Goal: Task Accomplishment & Management: Manage account settings

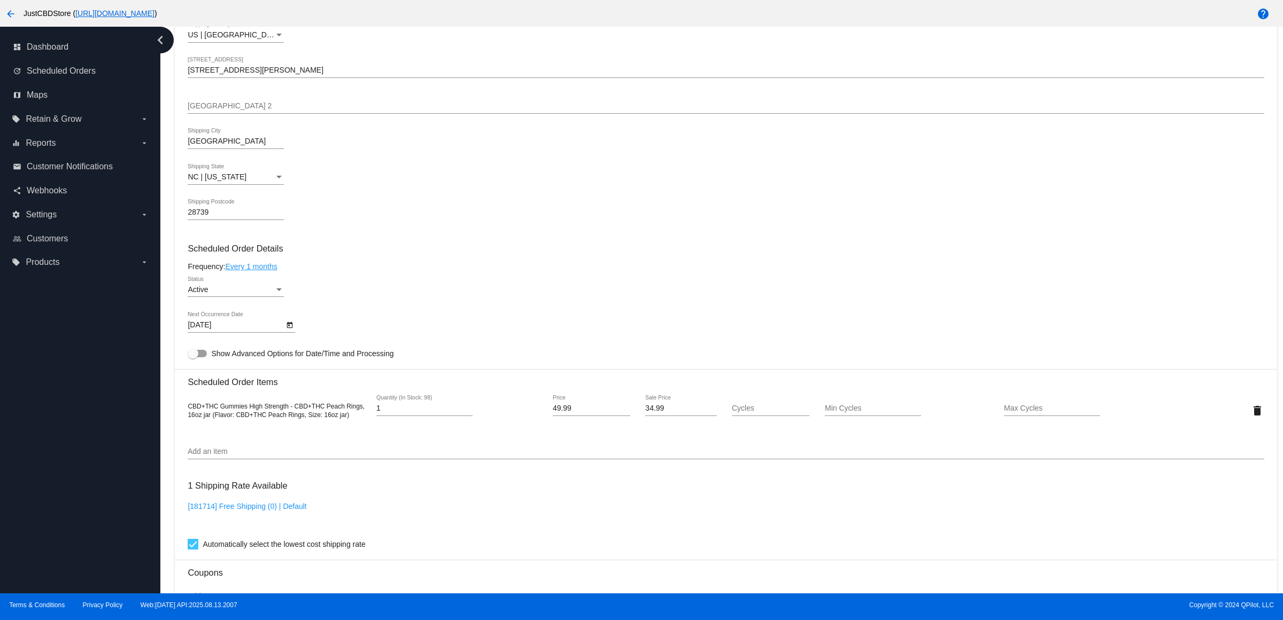
scroll to position [534, 0]
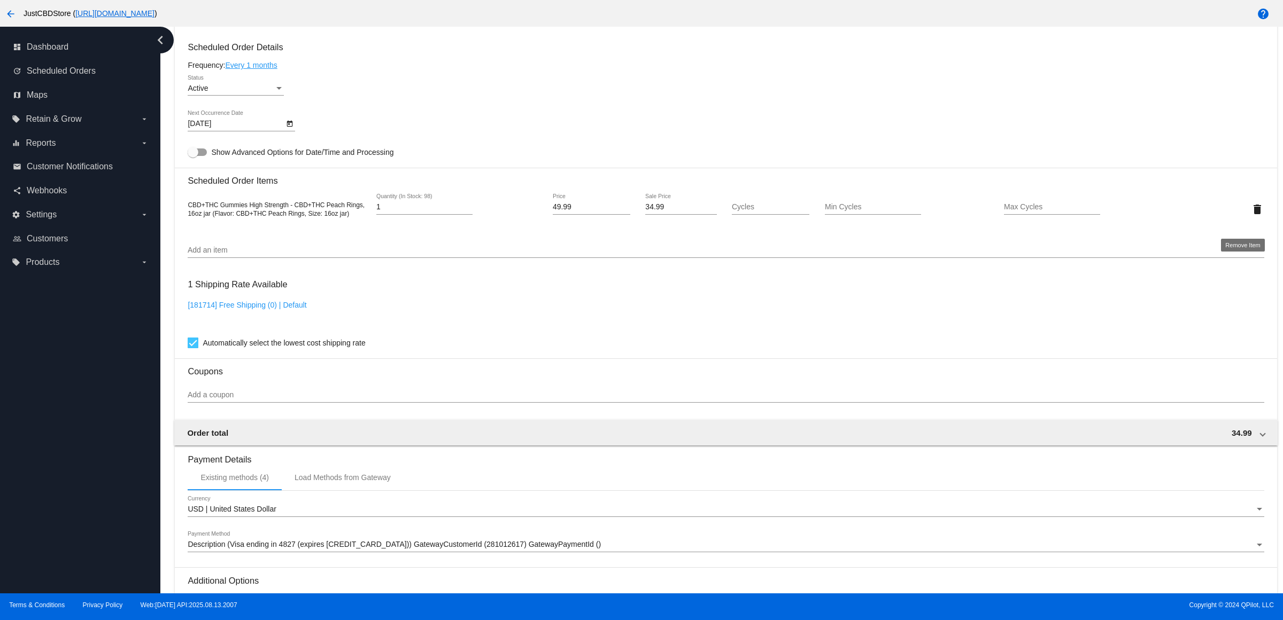
click at [1251, 216] on mat-icon "delete" at bounding box center [1257, 209] width 13 height 13
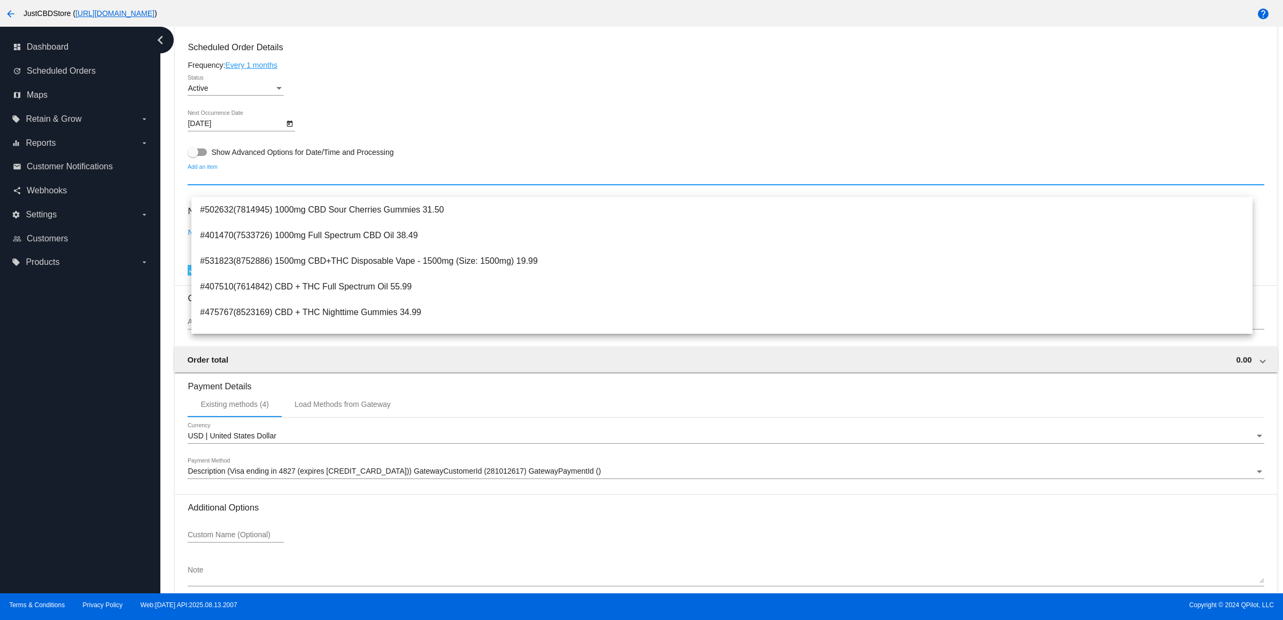
click at [280, 182] on input "Add an item" at bounding box center [726, 178] width 1076 height 9
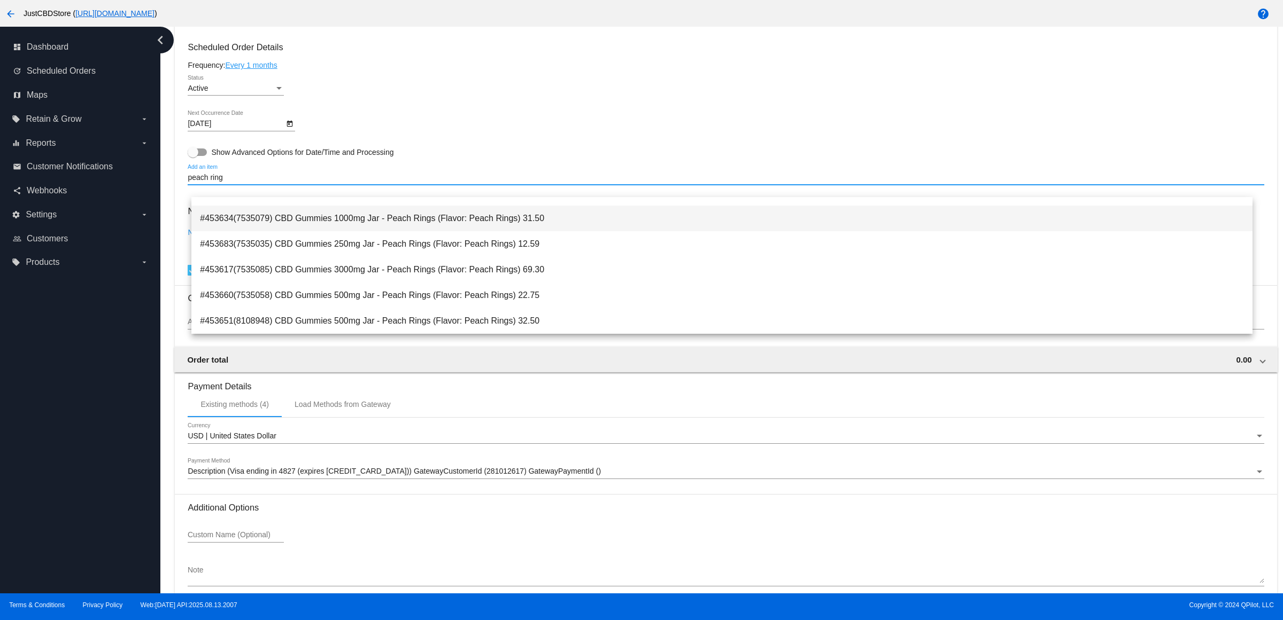
scroll to position [124, 0]
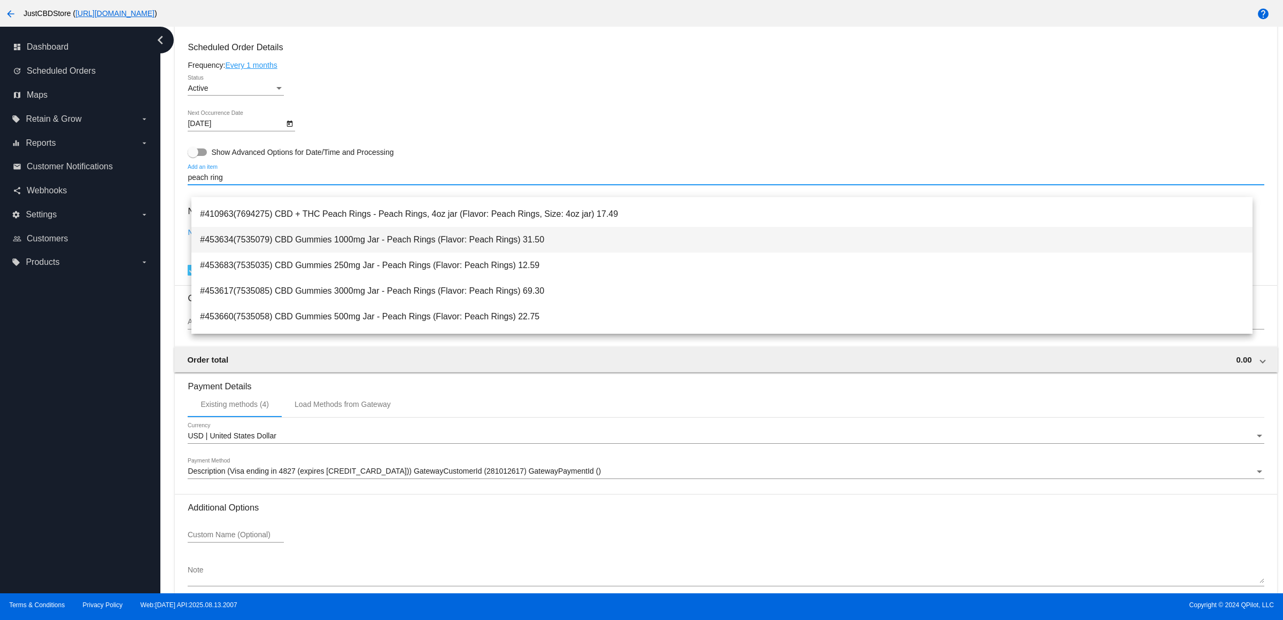
type input "peach ring"
click at [549, 243] on span "#453634(7535079) CBD Gummies 1000mg Jar - Peach Rings (Flavor: Peach Rings) 31.…" at bounding box center [722, 240] width 1044 height 26
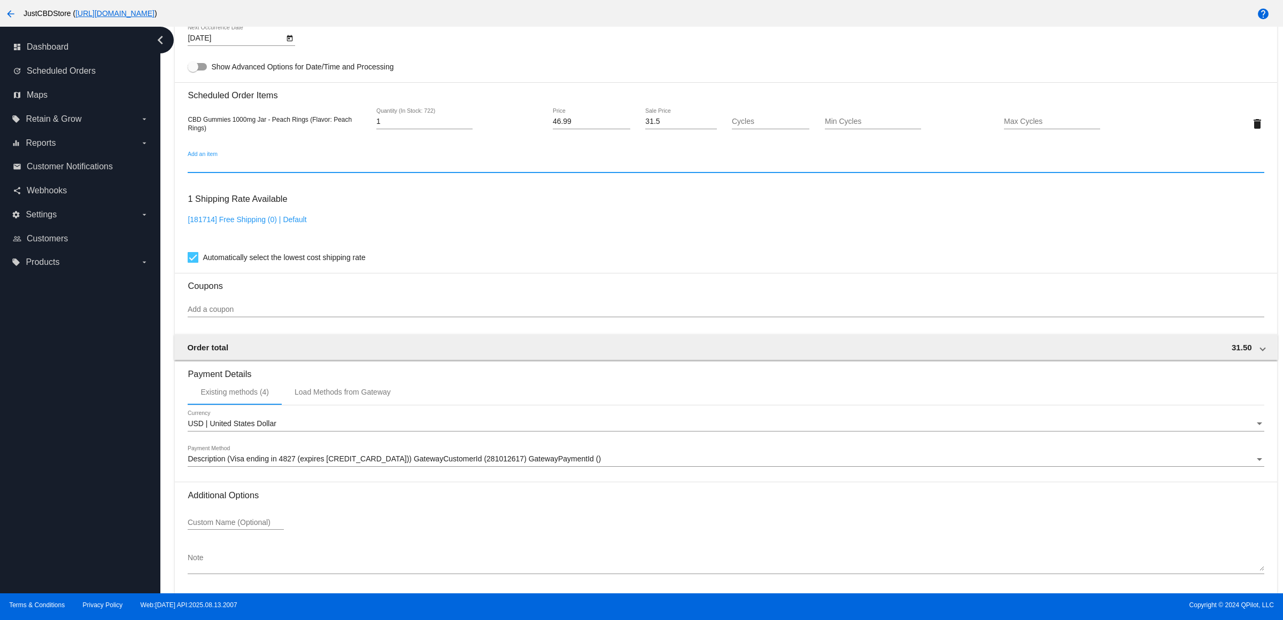
scroll to position [671, 0]
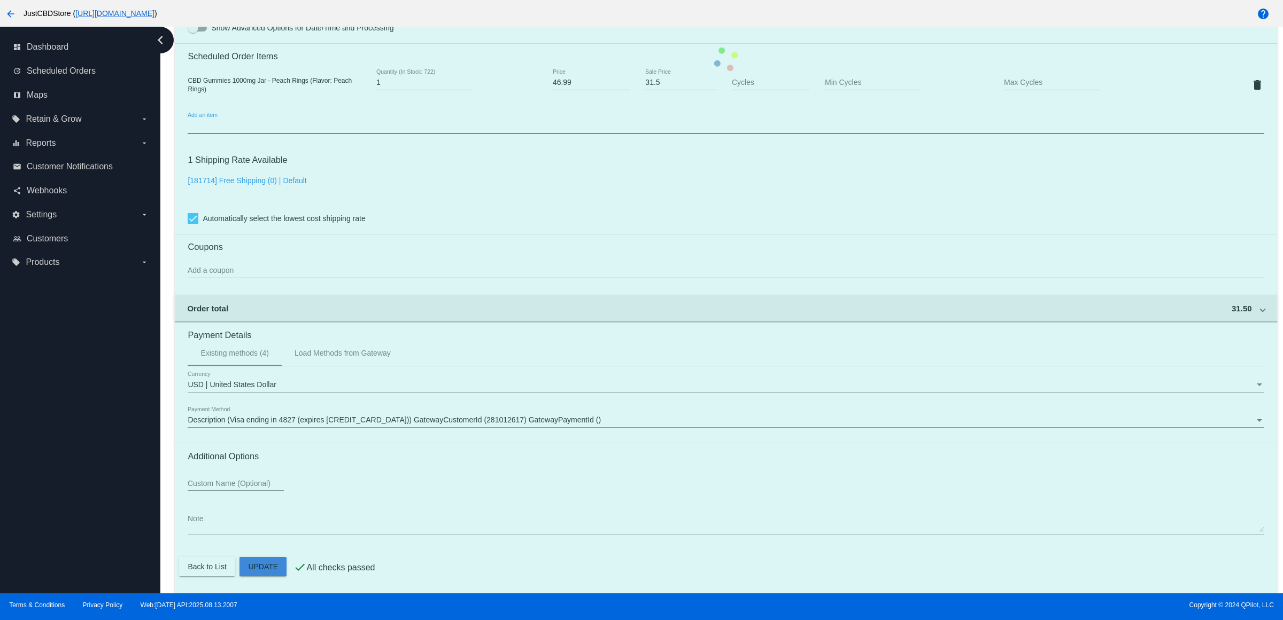
click at [274, 560] on mat-card "Customer 2378564: [PERSON_NAME] [EMAIL_ADDRESS][DOMAIN_NAME] Customer Shipping …" at bounding box center [725, 59] width 1101 height 1069
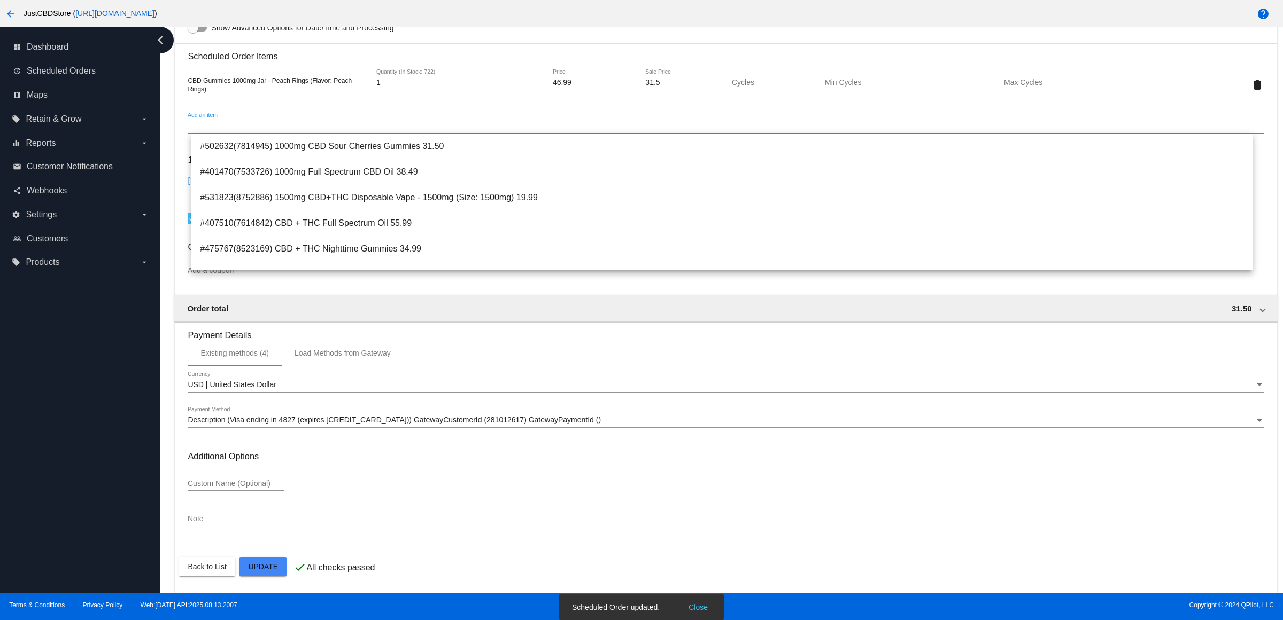
click at [489, 30] on mat-card-content "Customer 2378564: [PERSON_NAME] [EMAIL_ADDRESS][DOMAIN_NAME] Customer Shipping …" at bounding box center [726, 41] width 1076 height 1007
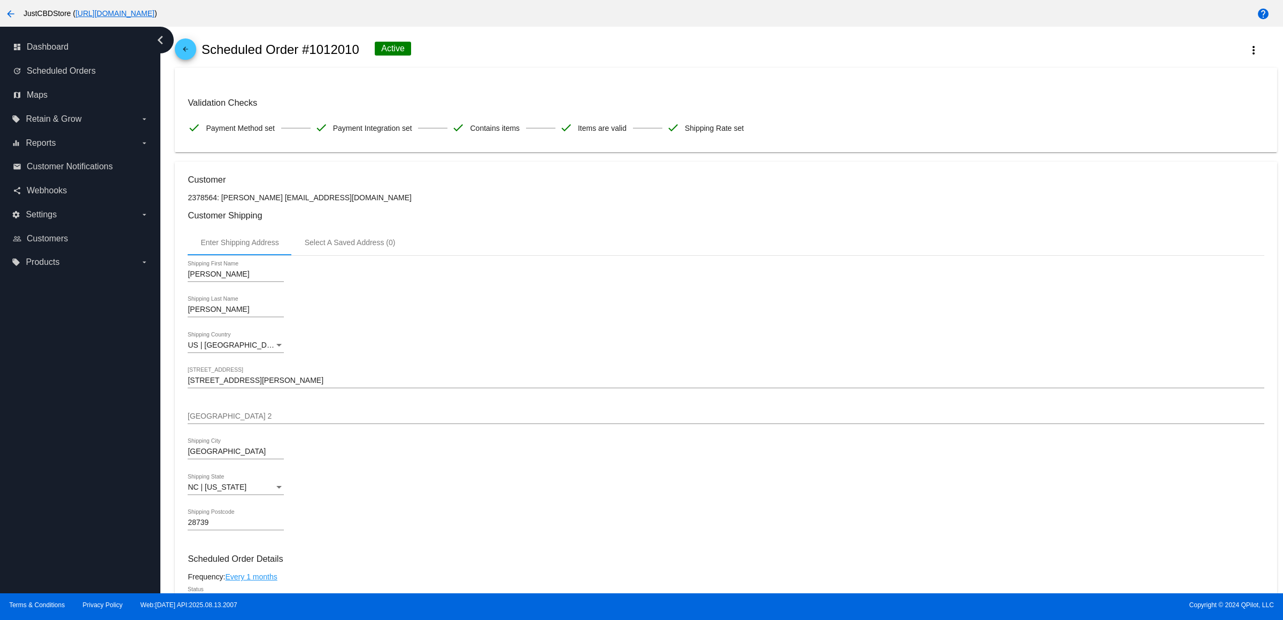
scroll to position [0, 0]
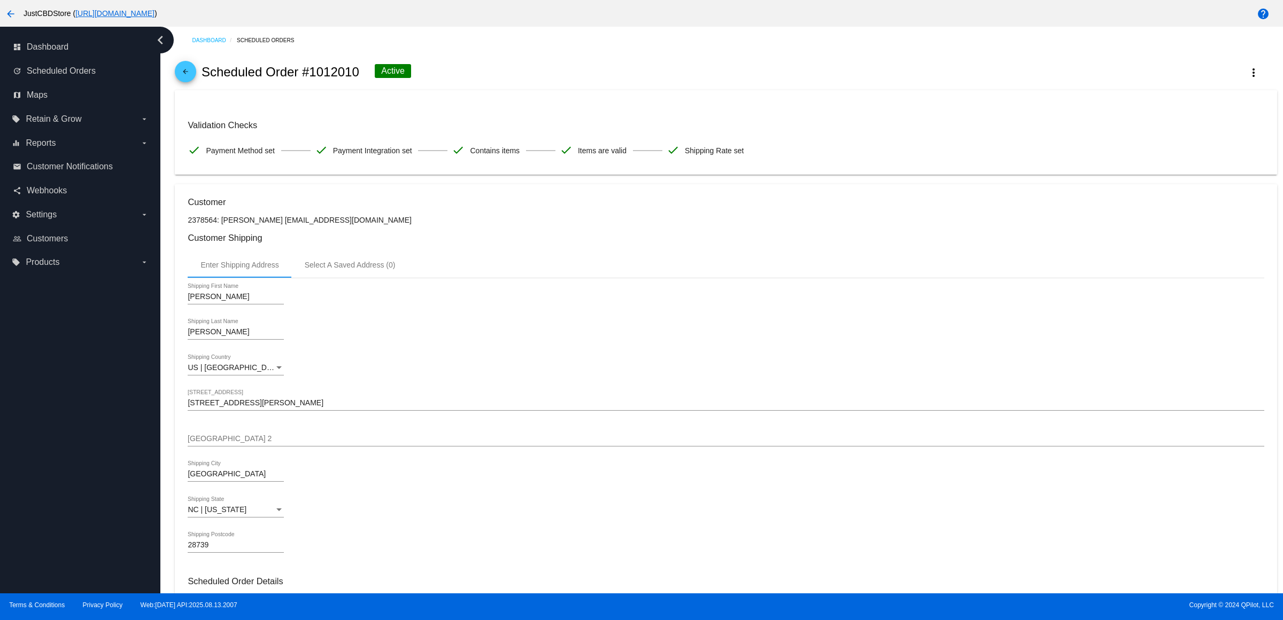
click at [186, 73] on span "arrow_back" at bounding box center [185, 74] width 13 height 26
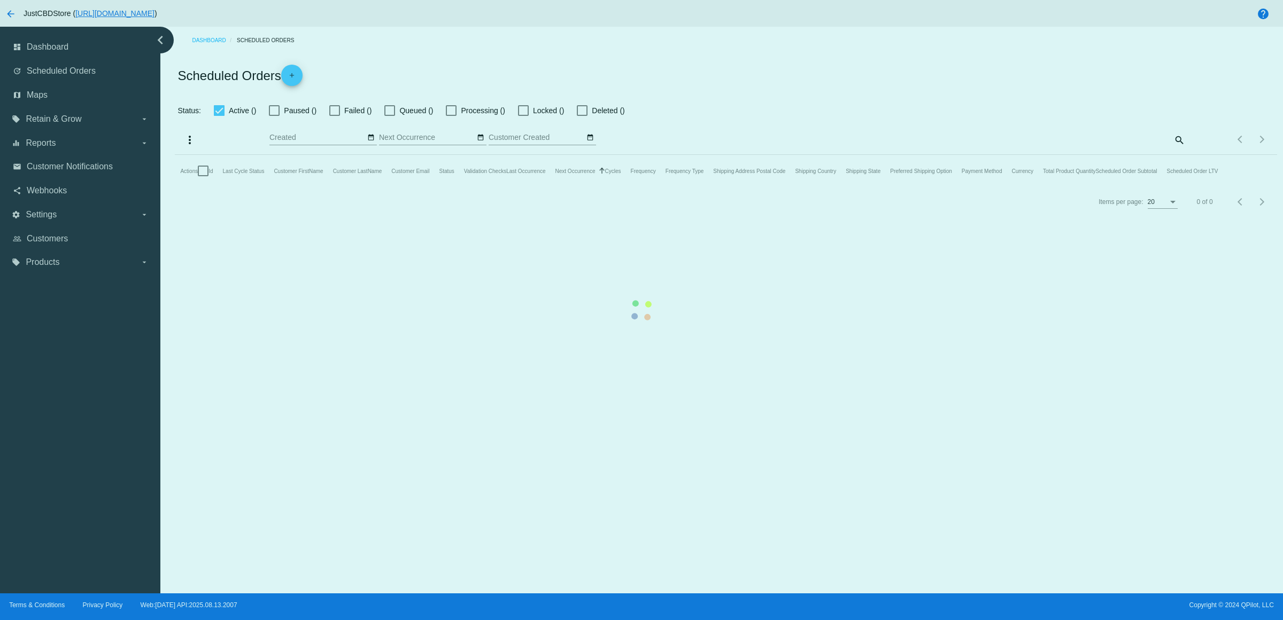
checkbox input "true"
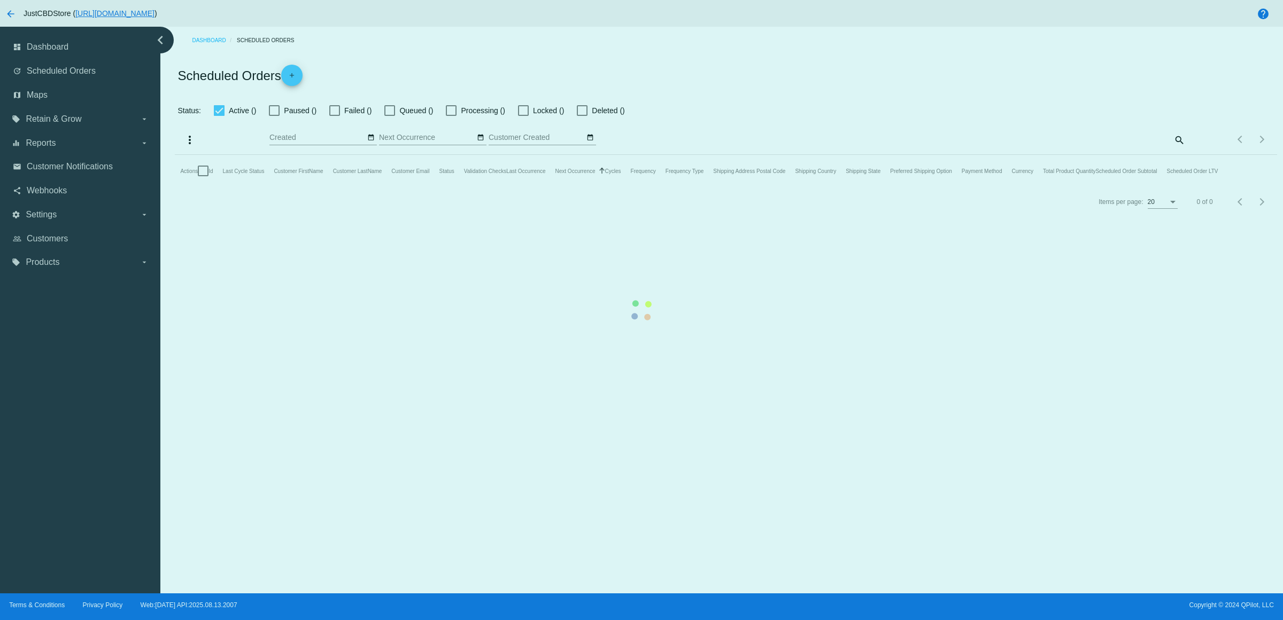
checkbox input "true"
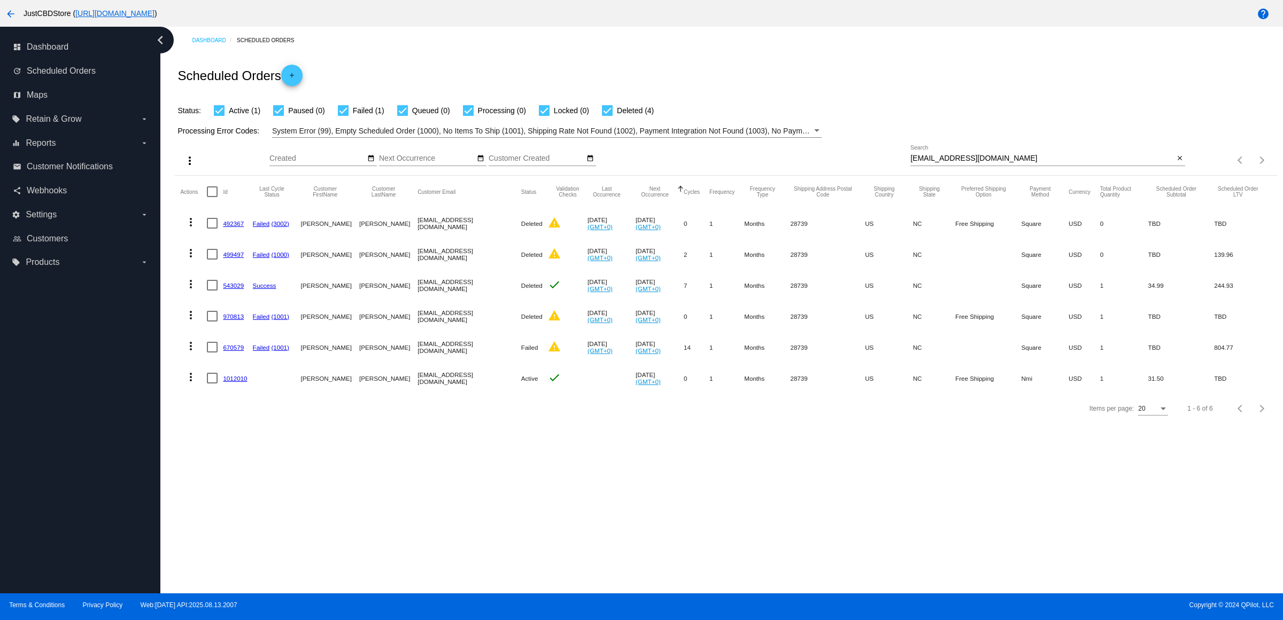
click at [243, 351] on link "670579" at bounding box center [233, 347] width 21 height 7
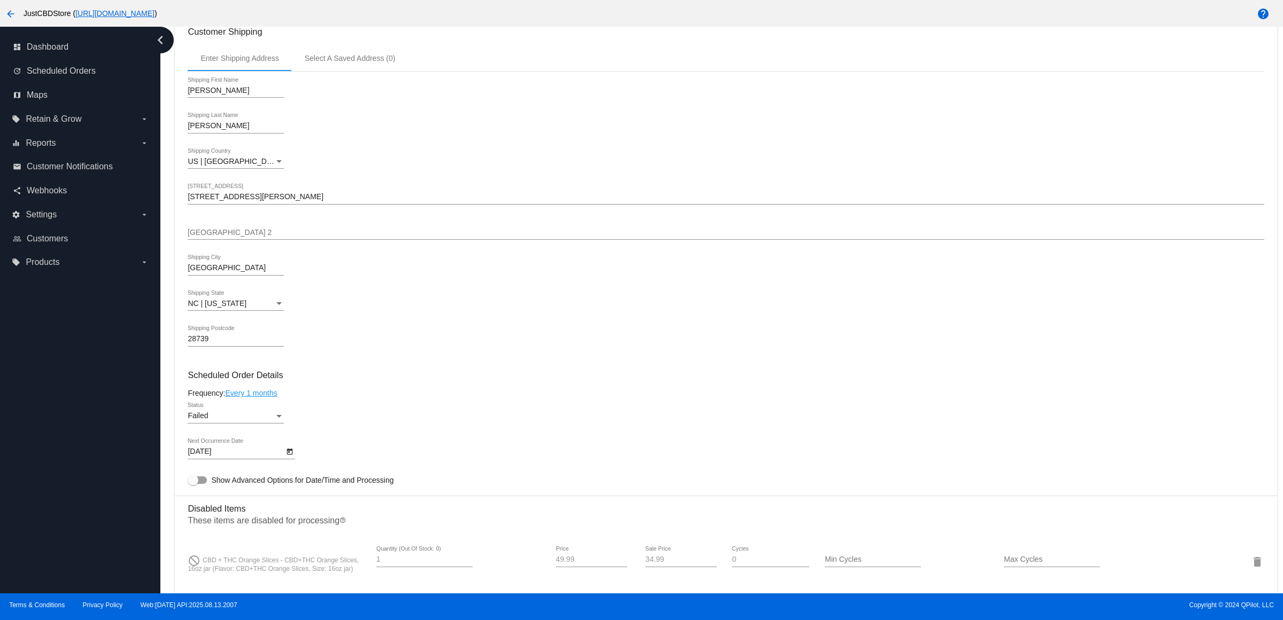
scroll to position [468, 0]
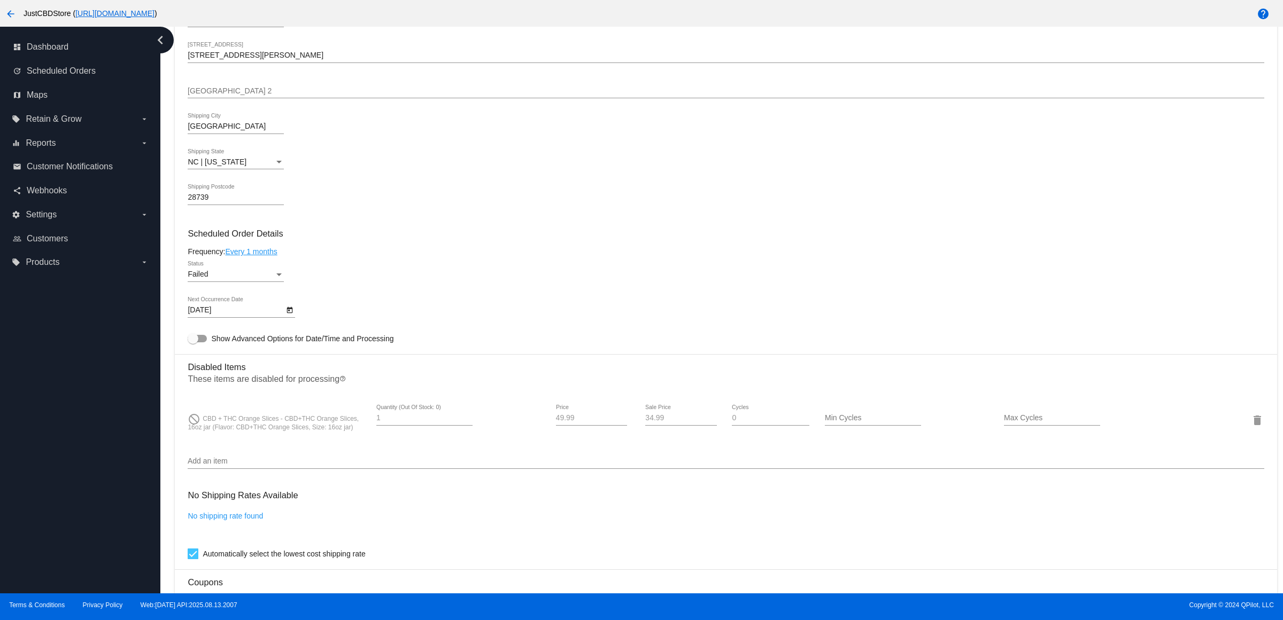
click at [503, 466] on input "Add an item" at bounding box center [726, 461] width 1076 height 9
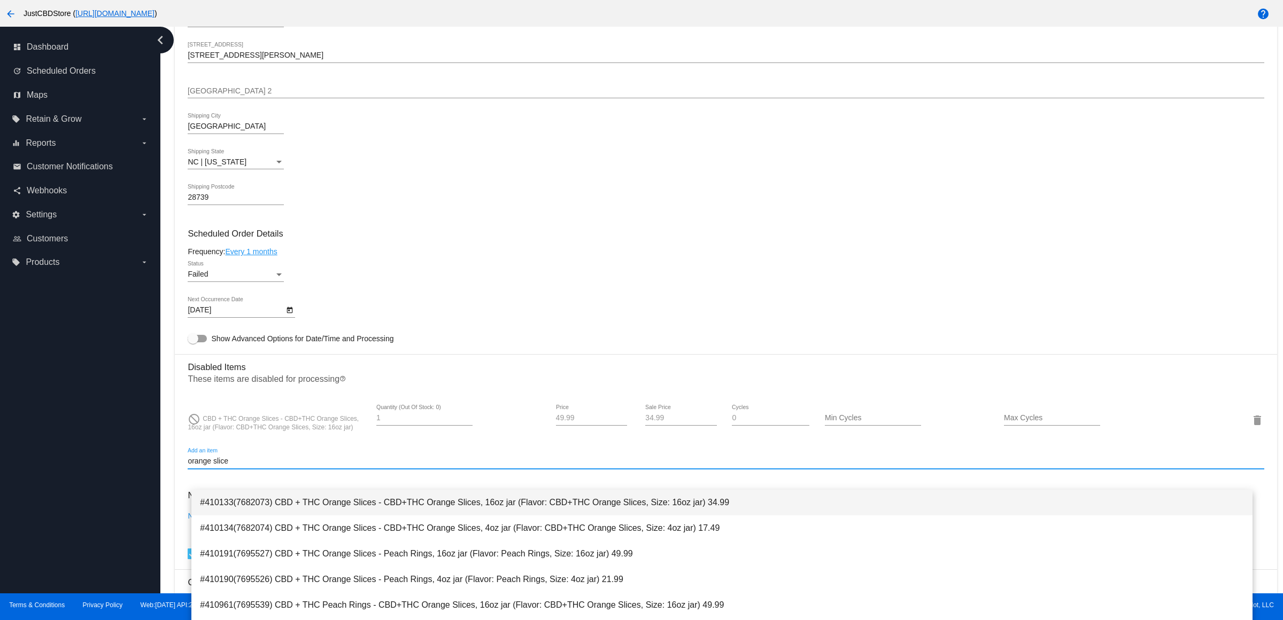
type input "orange slice"
click at [549, 506] on span "#410133(7682073) CBD + THC Orange Slices - CBD+THC Orange Slices, 16oz jar (Fla…" at bounding box center [722, 503] width 1044 height 26
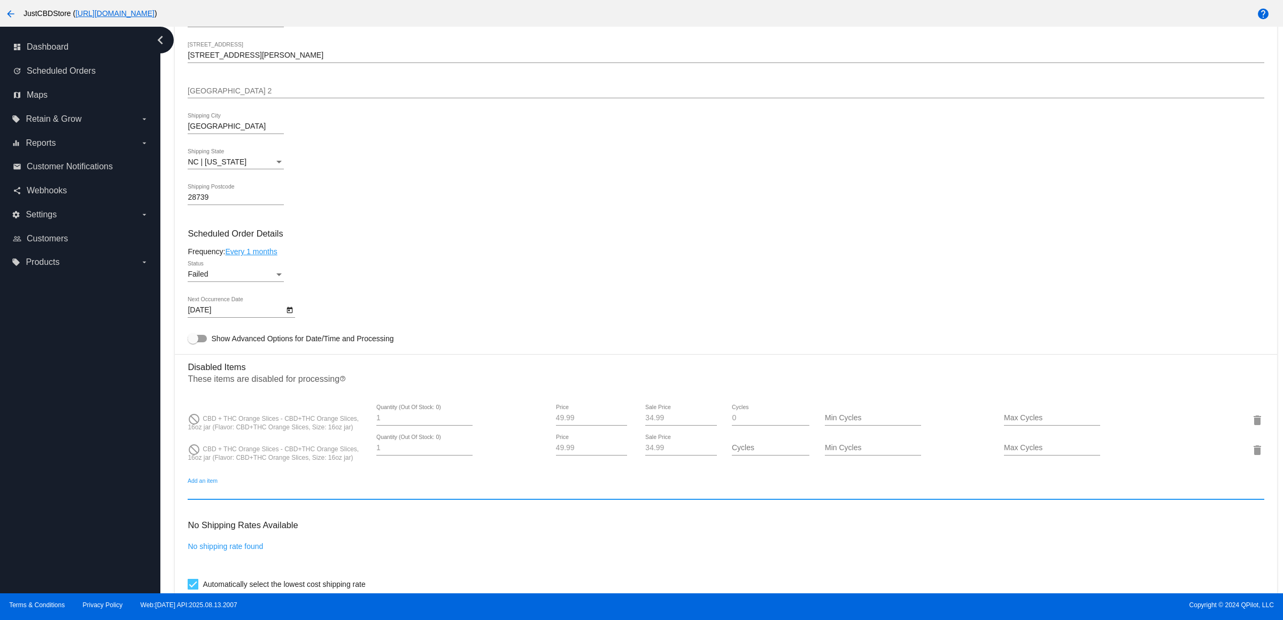
click at [538, 500] on div "Add an item" at bounding box center [726, 489] width 1076 height 21
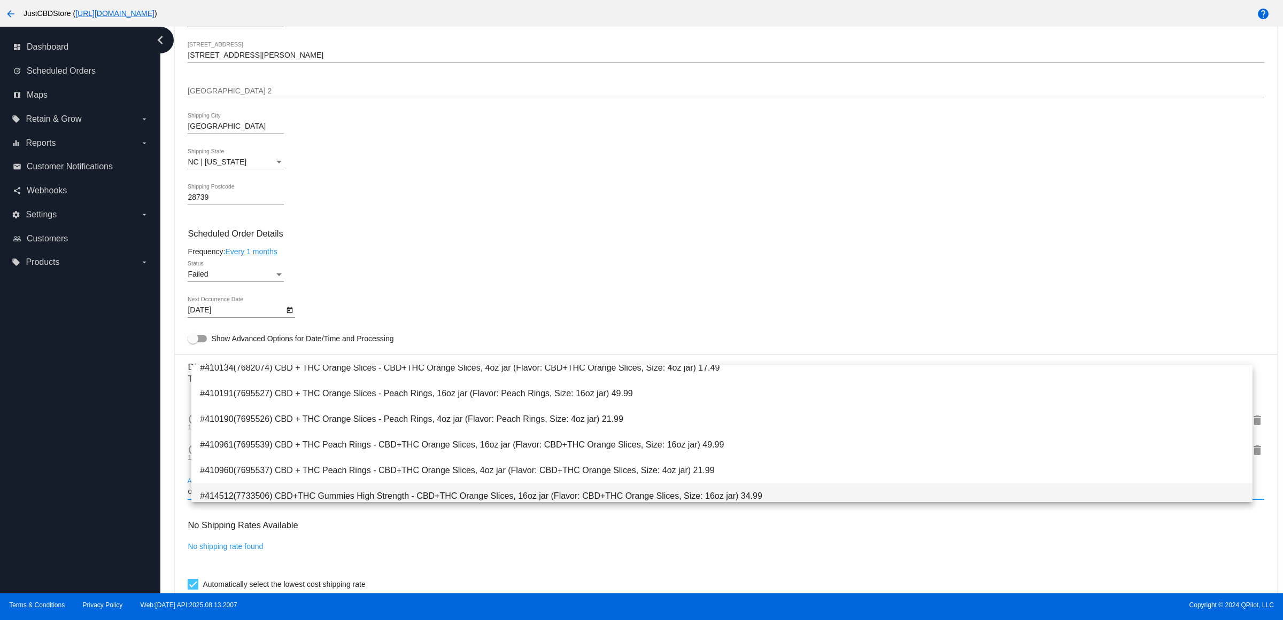
scroll to position [68, 0]
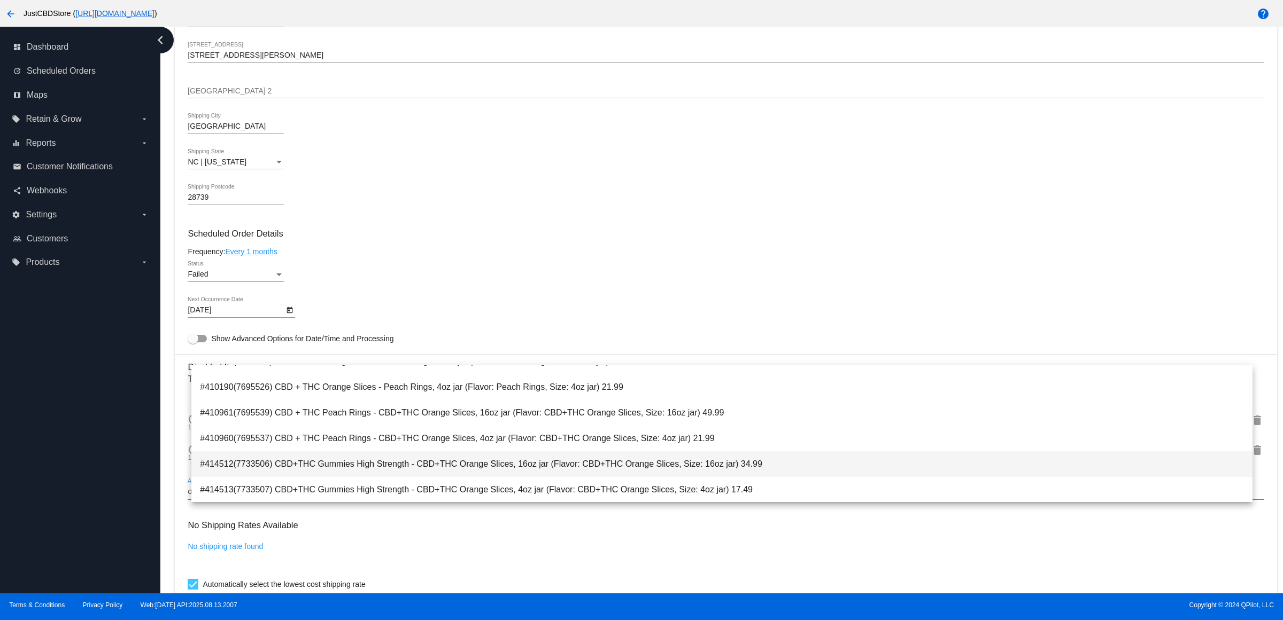
type input "orange slice"
click at [561, 453] on span "#414512(7733506) CBD+THC Gummies High Strength - CBD+THC Orange Slices, 16oz ja…" at bounding box center [722, 465] width 1044 height 26
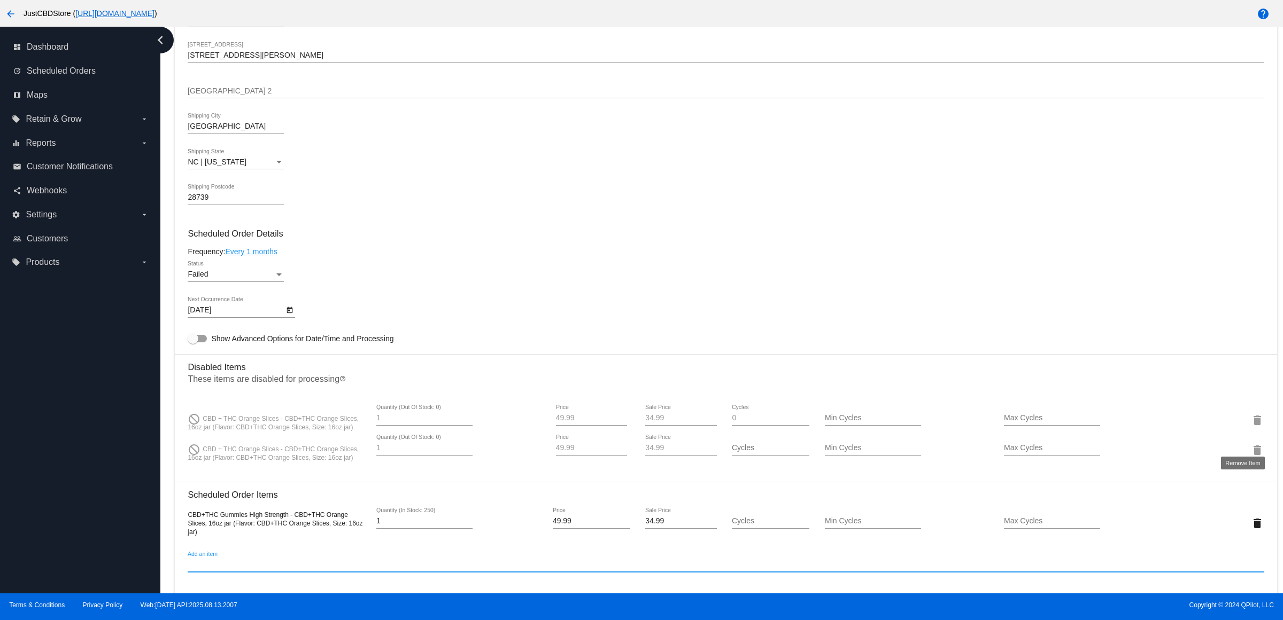
click at [1251, 427] on mat-icon "delete" at bounding box center [1257, 420] width 13 height 13
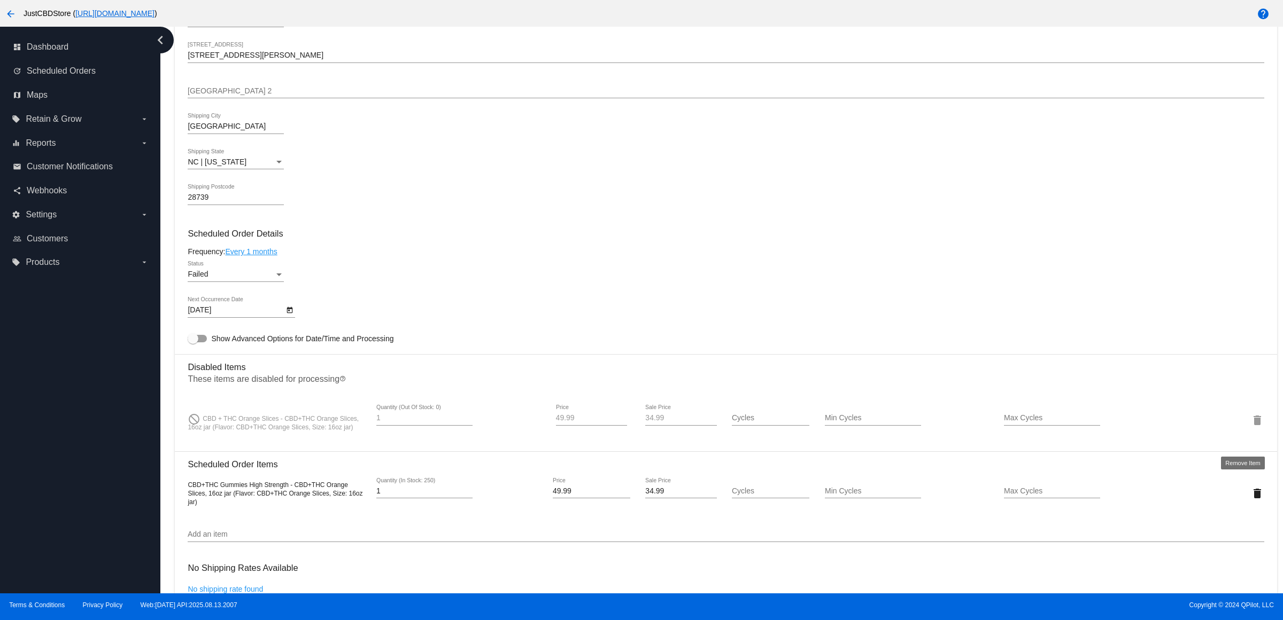
click at [1251, 427] on mat-icon "delete" at bounding box center [1257, 420] width 13 height 13
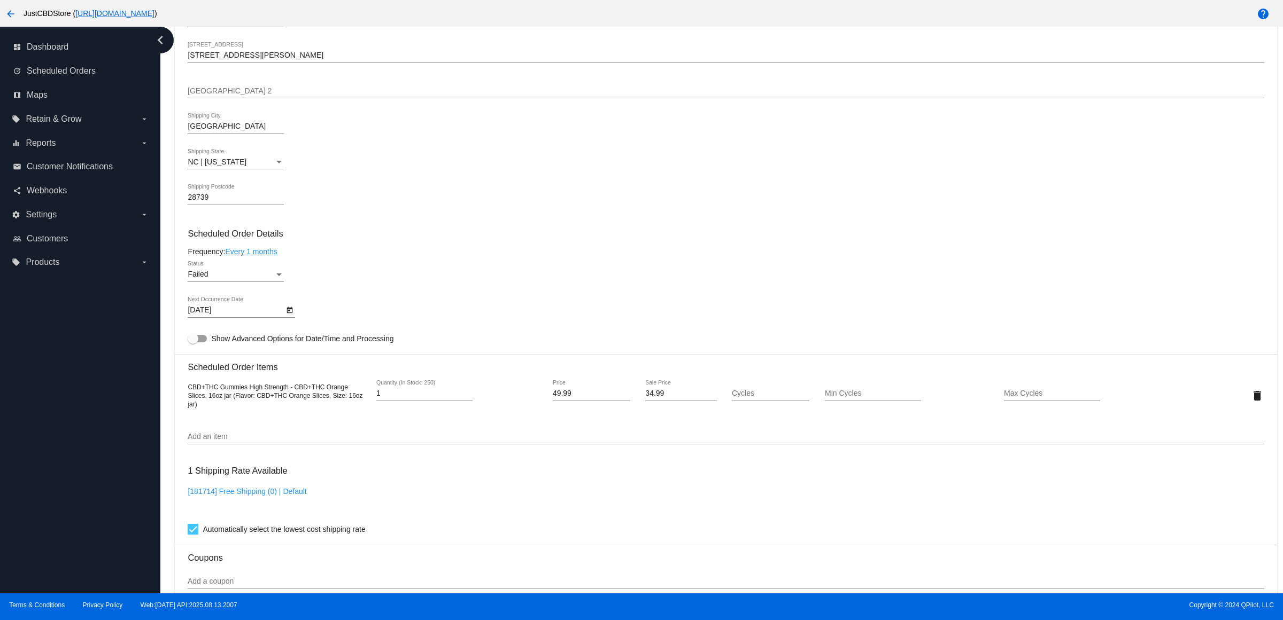
click at [412, 485] on div "1 Shipping Rate Available [181714] Free Shipping (0) | Default Automatically se…" at bounding box center [726, 498] width 1076 height 77
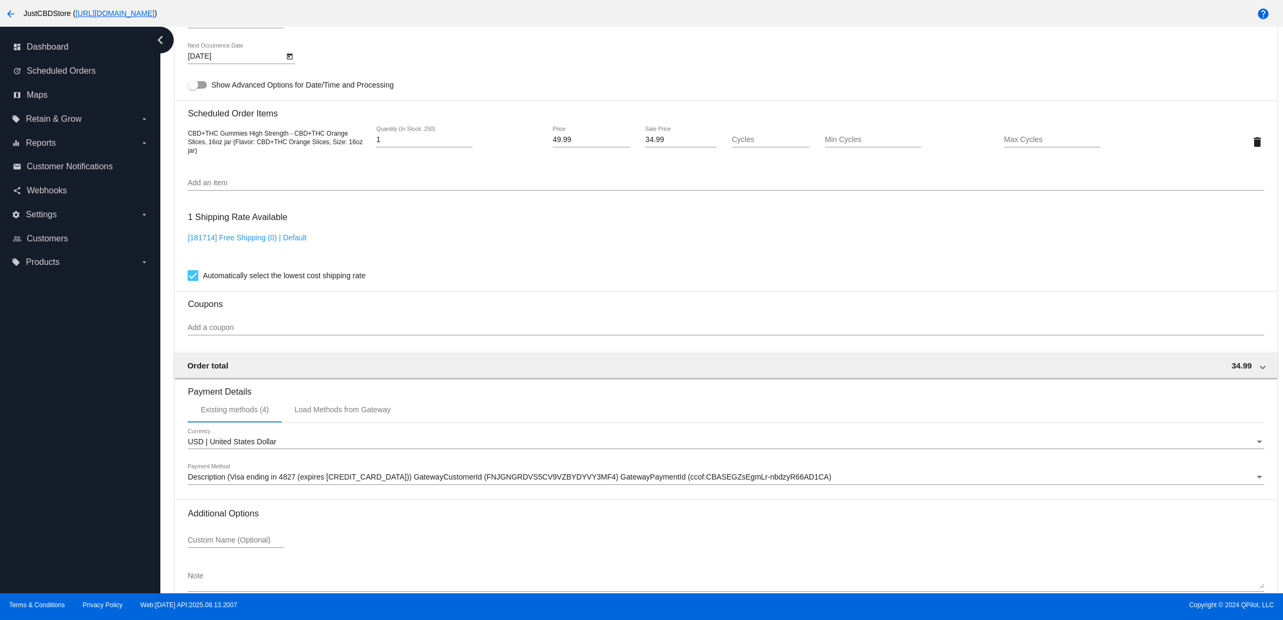
scroll to position [791, 0]
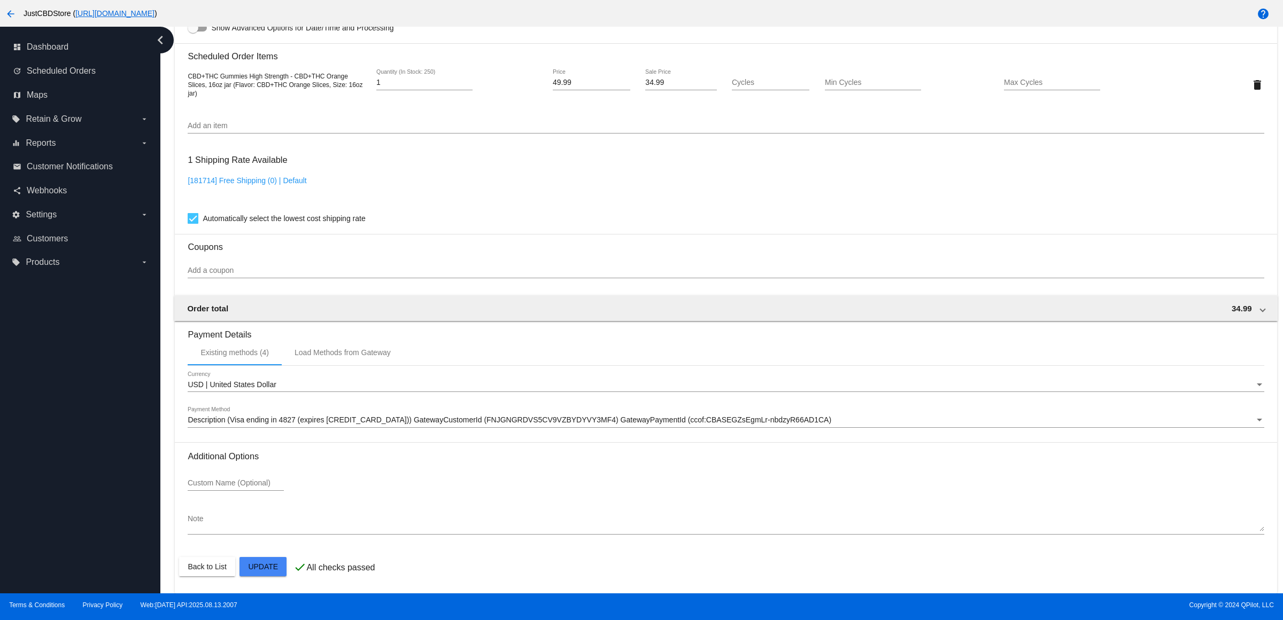
click at [268, 567] on mat-card "Customer 2378564: [PERSON_NAME] [EMAIL_ADDRESS][DOMAIN_NAME] Customer Shipping …" at bounding box center [725, 59] width 1101 height 1069
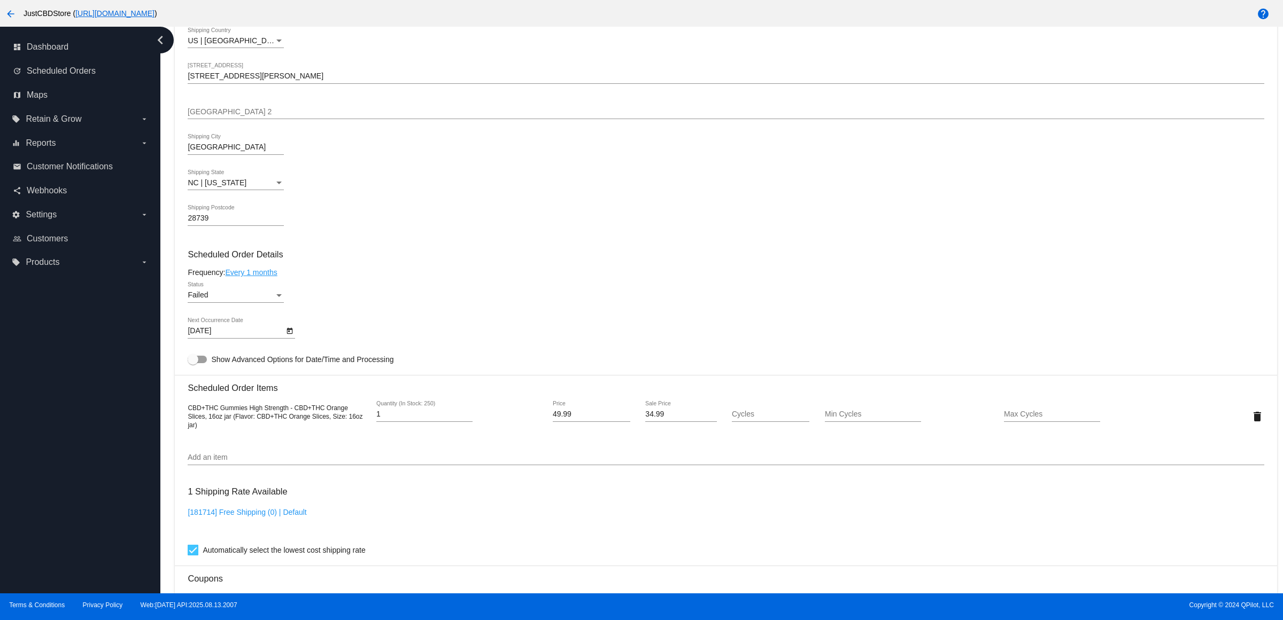
scroll to position [601, 0]
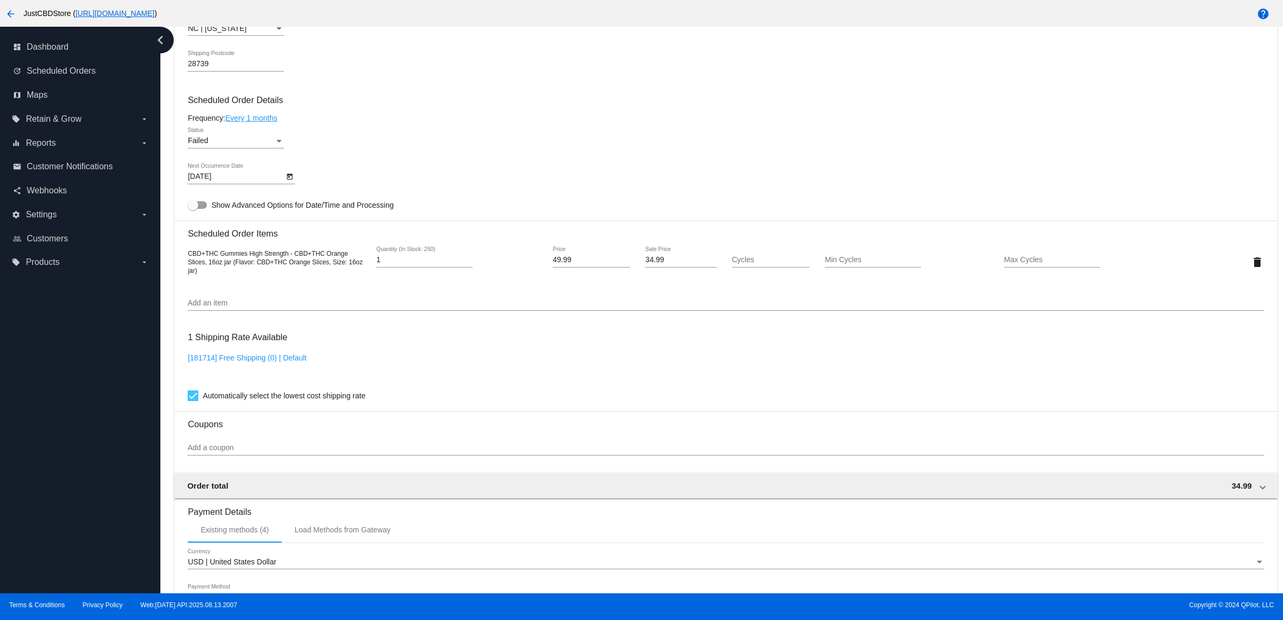
click at [271, 140] on div "Failed Status" at bounding box center [236, 138] width 96 height 21
click at [258, 100] on span "Active" at bounding box center [239, 108] width 96 height 22
click at [522, 150] on div "Active Status" at bounding box center [726, 143] width 1076 height 30
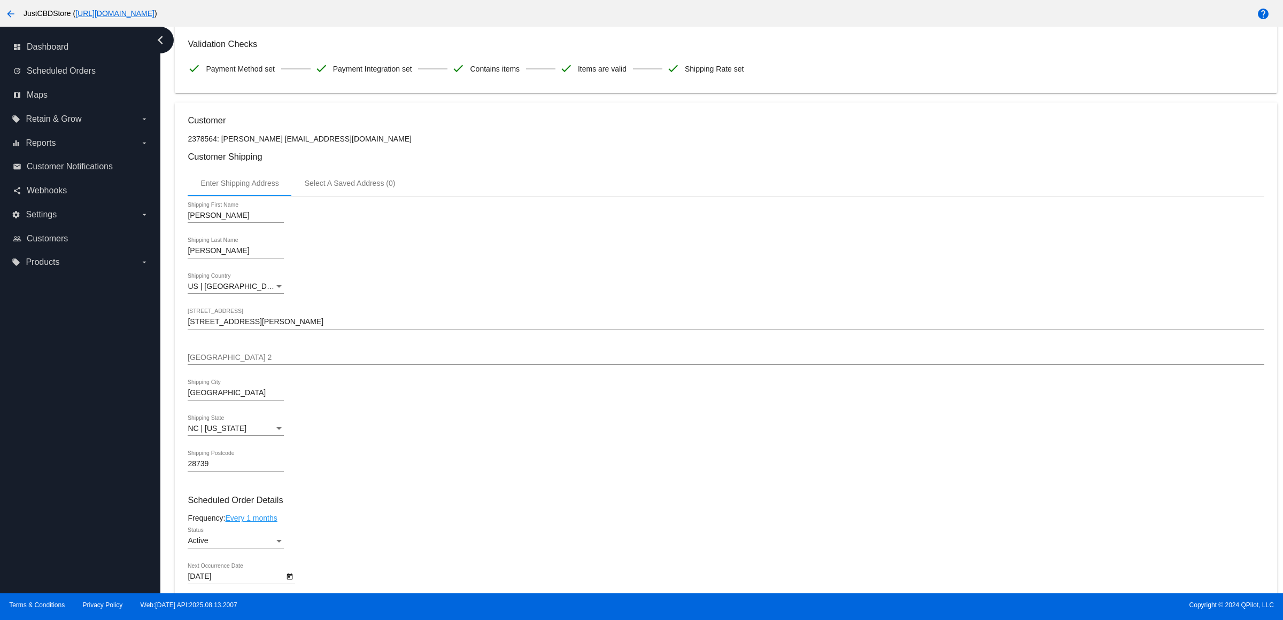
scroll to position [0, 0]
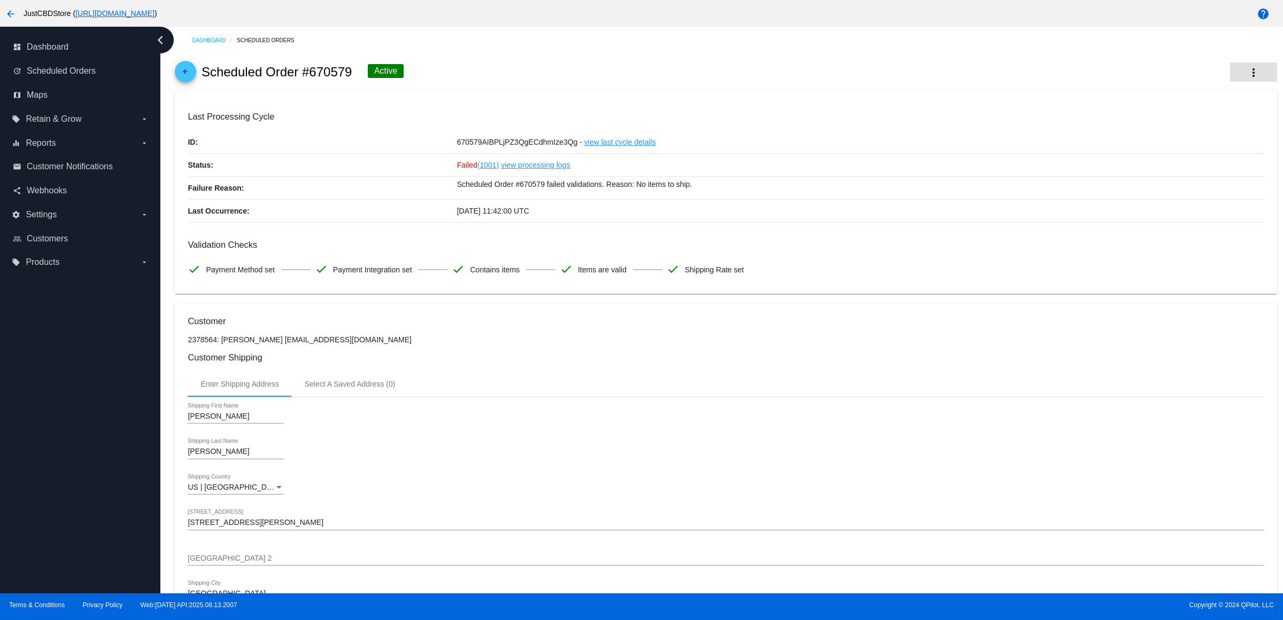
click at [1247, 79] on mat-icon "more_vert" at bounding box center [1253, 72] width 13 height 13
click at [1190, 157] on span "Process Now" at bounding box center [1169, 160] width 44 height 9
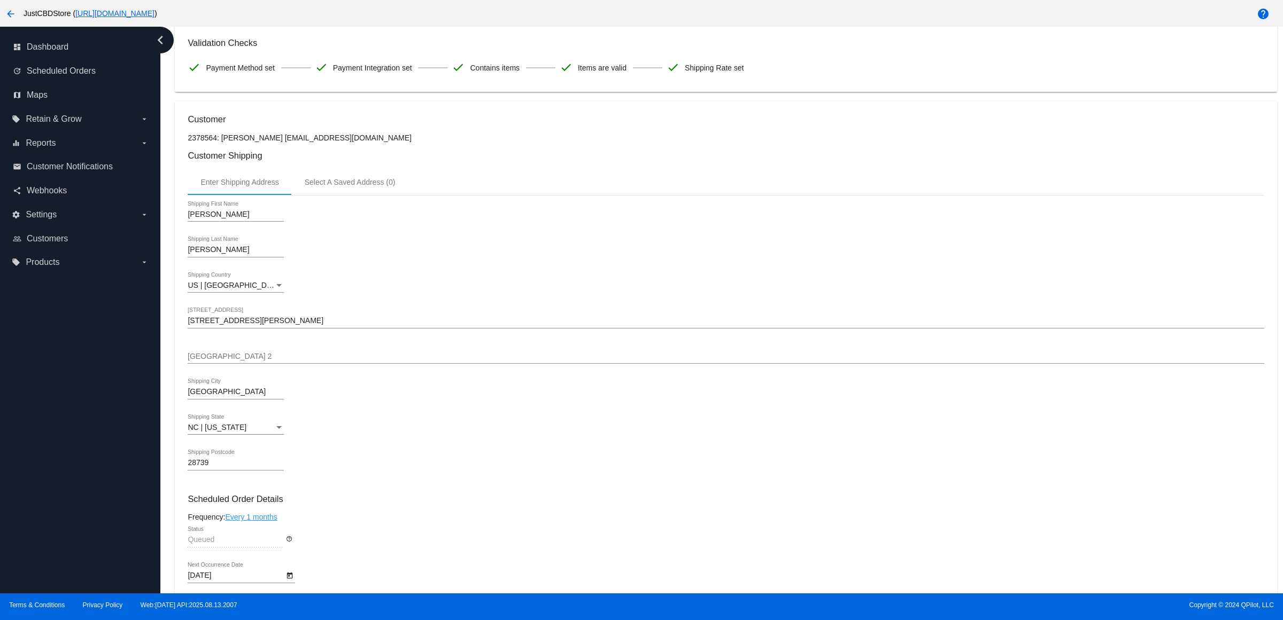
scroll to position [33, 0]
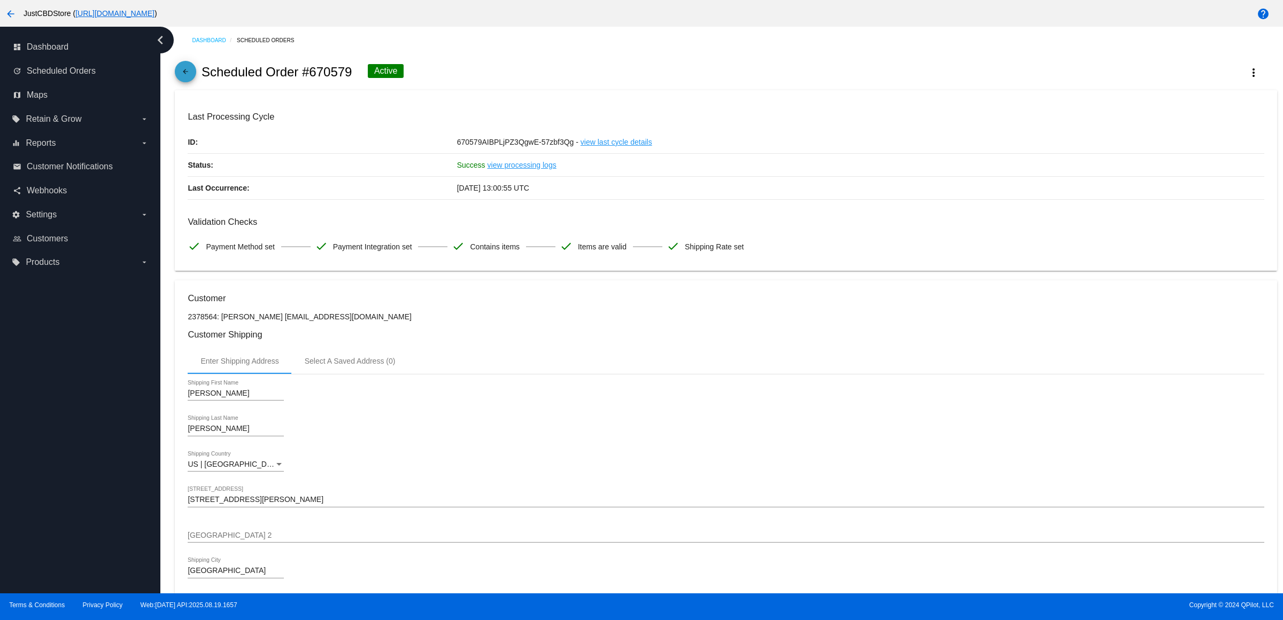
click at [192, 76] on mat-icon "arrow_back" at bounding box center [185, 74] width 13 height 13
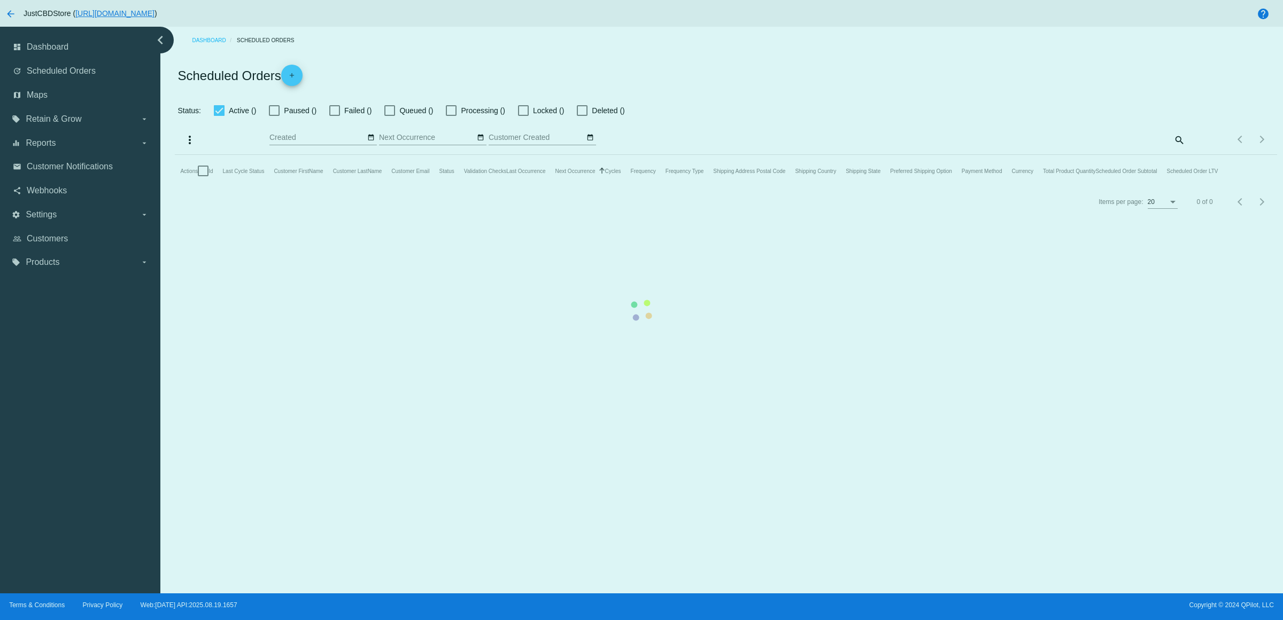
checkbox input "true"
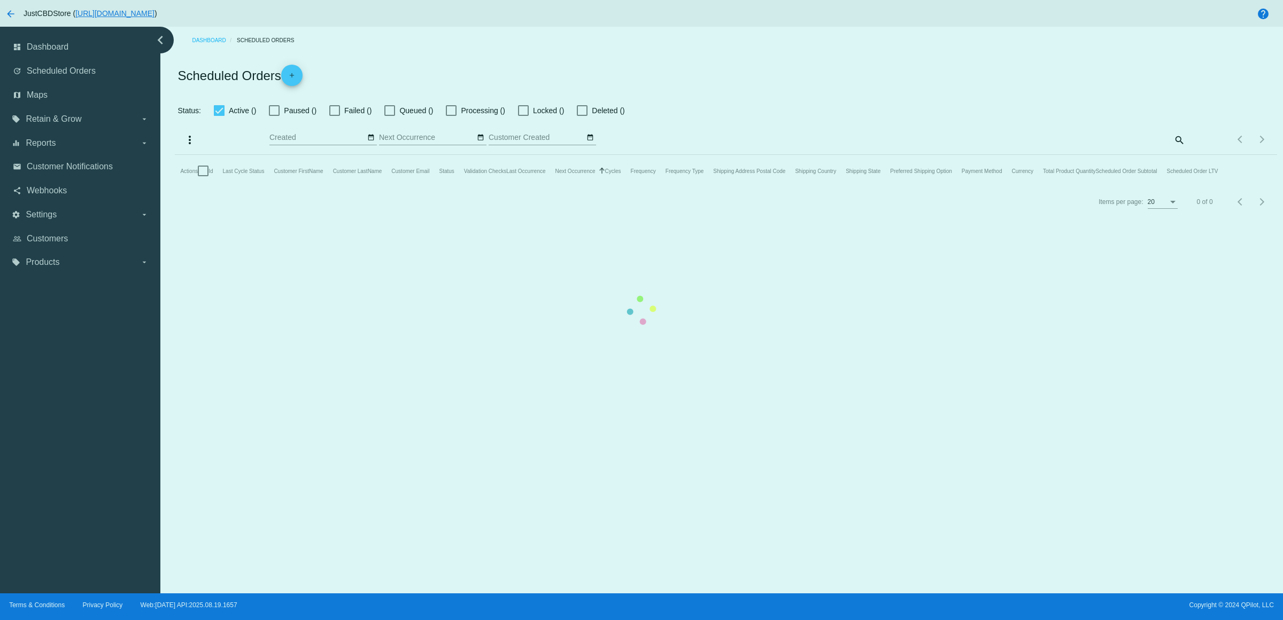
checkbox input "true"
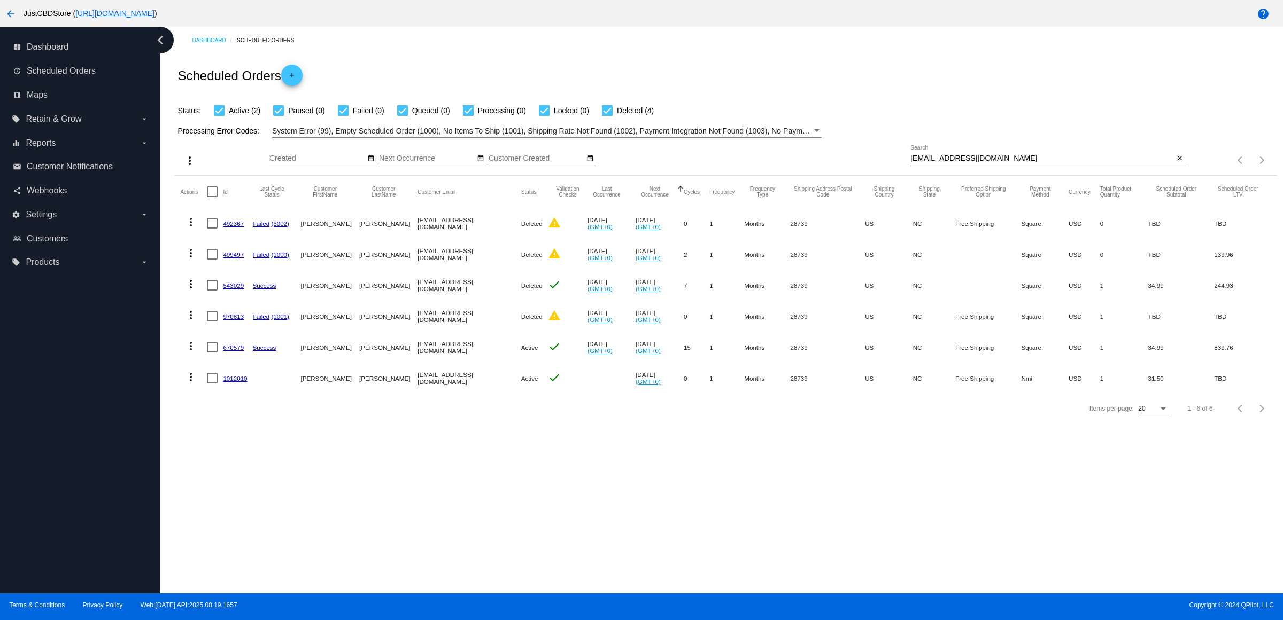
click at [1169, 163] on input "[EMAIL_ADDRESS][DOMAIN_NAME]" at bounding box center [1041, 158] width 263 height 9
click at [1176, 163] on mat-icon "close" at bounding box center [1179, 158] width 7 height 9
click at [1173, 163] on input "Search" at bounding box center [1047, 158] width 275 height 9
paste input "drose726@yahoo.com"
type input "drose726@yahoo.com"
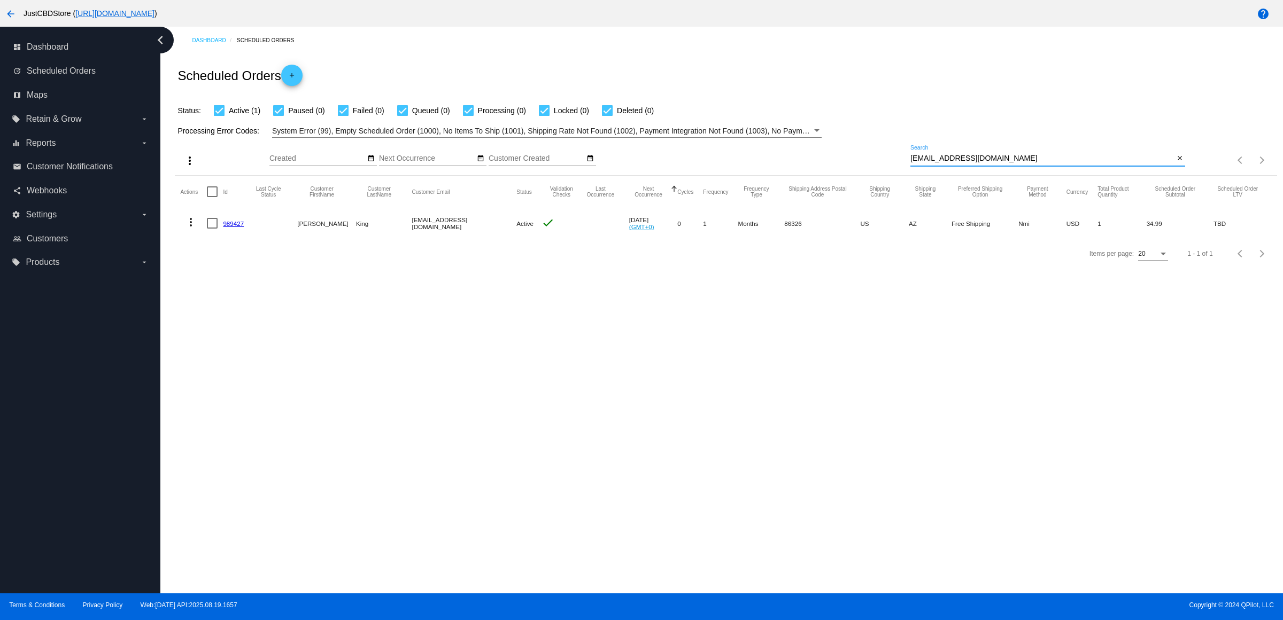
click at [197, 229] on mat-icon "more_vert" at bounding box center [190, 222] width 13 height 13
click at [255, 370] on button "delete Delete" at bounding box center [237, 372] width 106 height 26
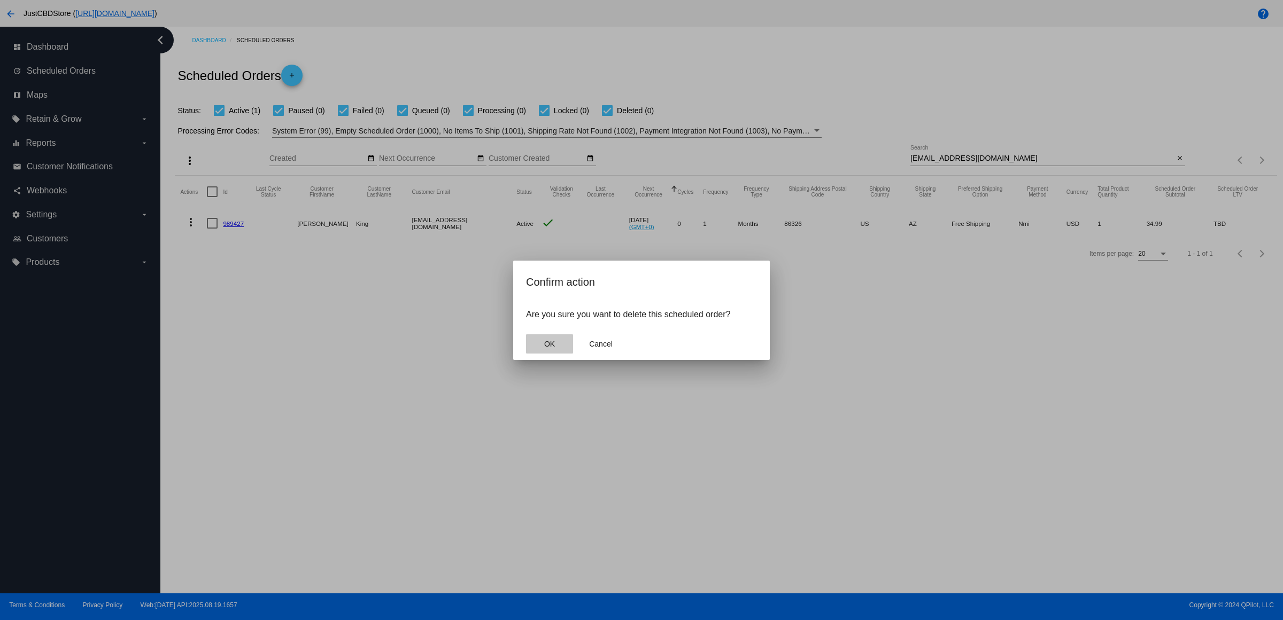
click at [560, 352] on button "OK" at bounding box center [549, 344] width 47 height 19
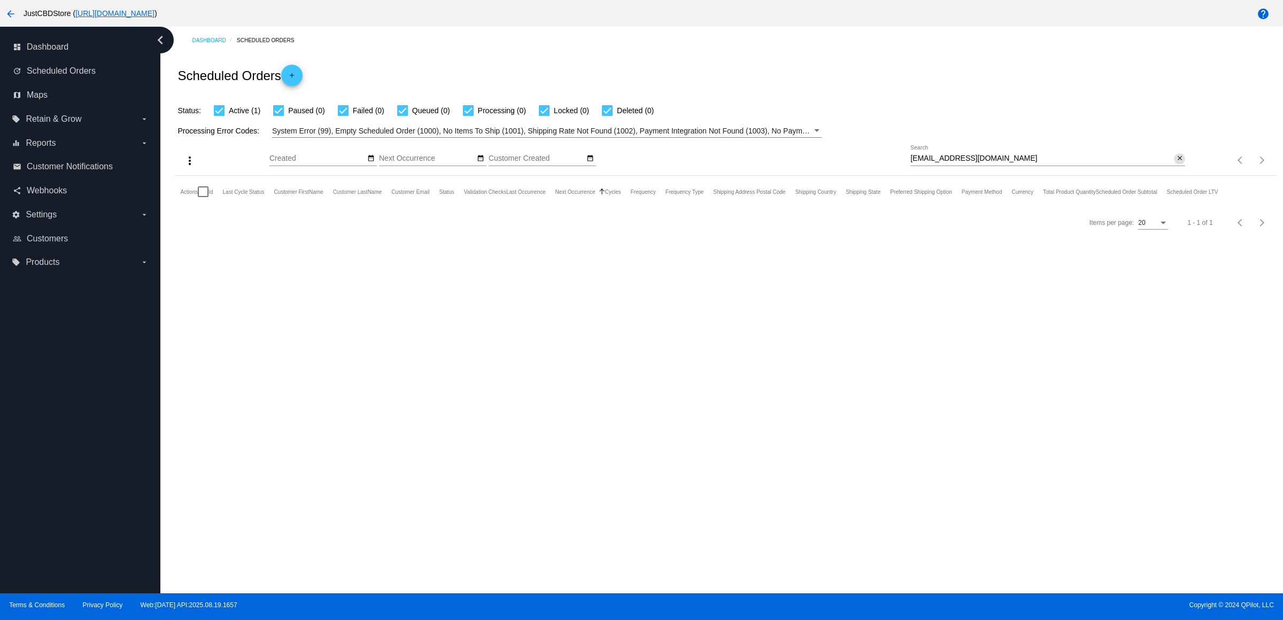
click at [1176, 163] on mat-icon "close" at bounding box center [1179, 158] width 7 height 9
click at [1176, 169] on mat-icon "search" at bounding box center [1178, 160] width 13 height 17
click at [1175, 163] on input "Search" at bounding box center [1047, 158] width 275 height 9
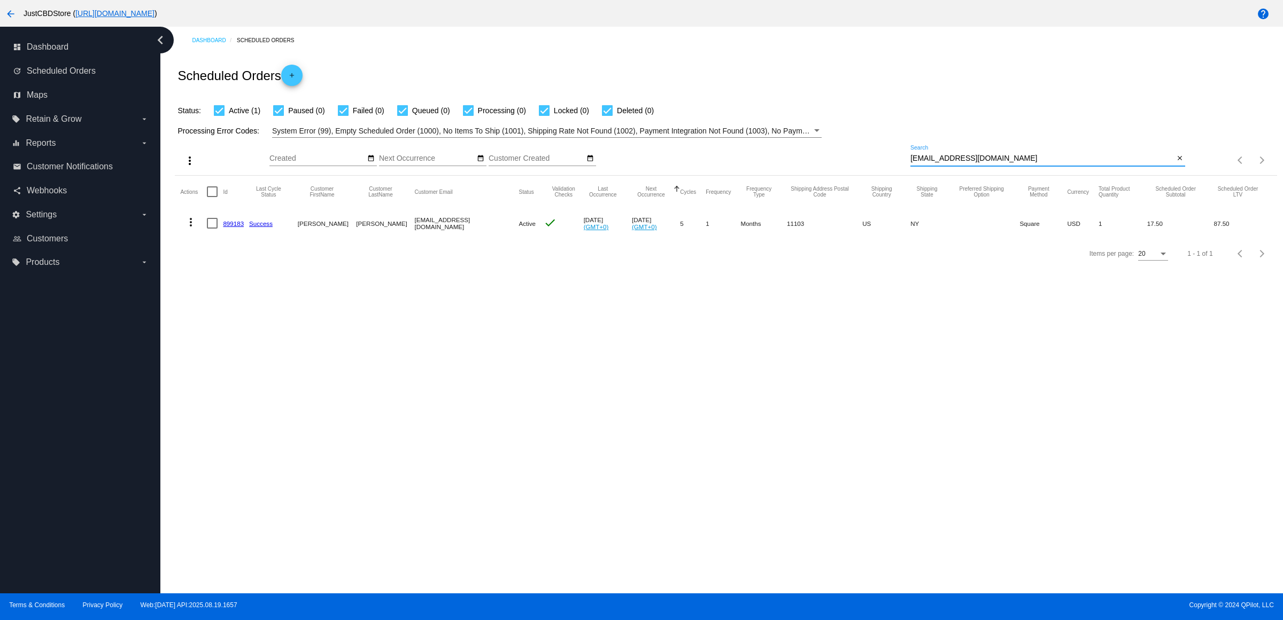
type input "justcallmediva@gmail.com"
click at [195, 229] on mat-icon "more_vert" at bounding box center [190, 222] width 13 height 13
click at [258, 361] on button "delete Delete" at bounding box center [237, 372] width 106 height 26
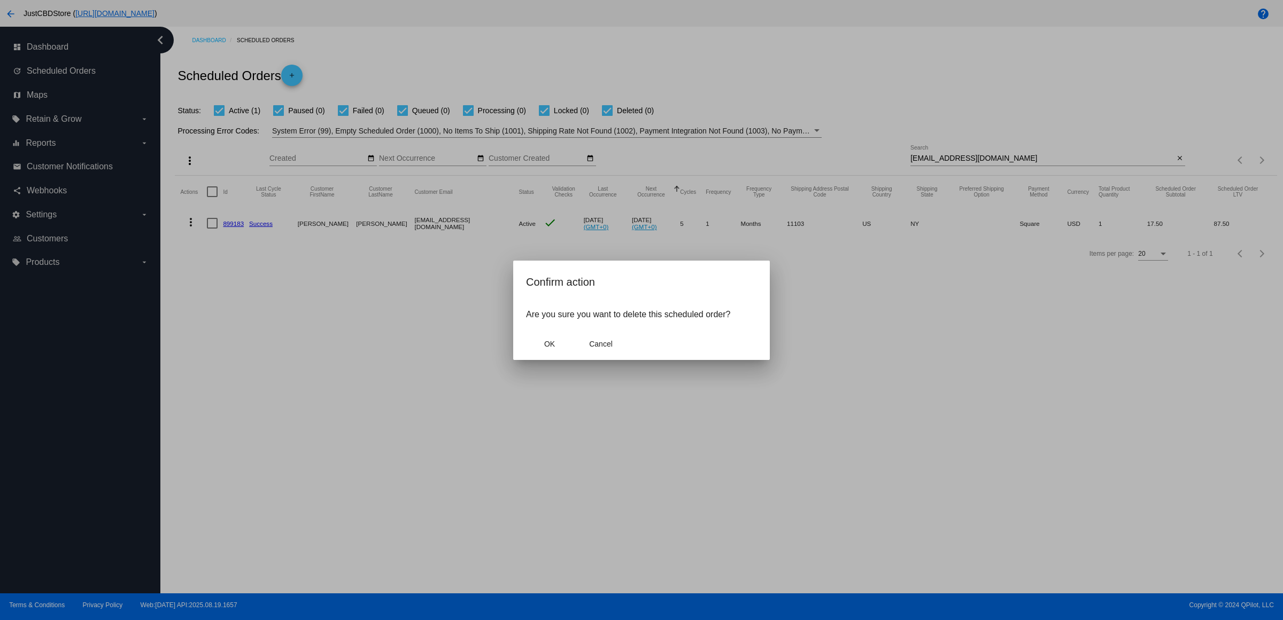
click at [549, 360] on mat-dialog-actions "OK Cancel" at bounding box center [641, 344] width 231 height 32
click at [552, 354] on button "OK" at bounding box center [549, 344] width 47 height 19
